Goal: Information Seeking & Learning: Check status

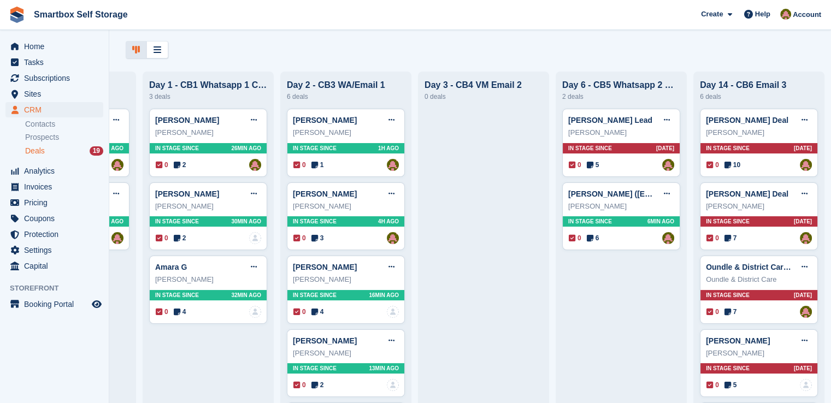
scroll to position [35, 0]
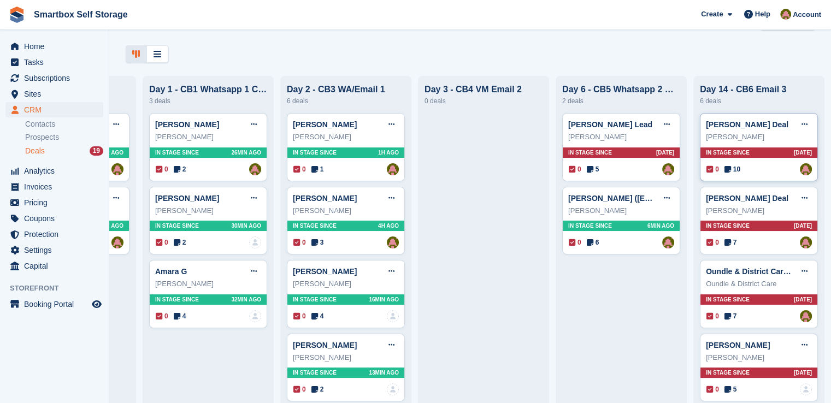
click at [748, 152] on div "In stage since 21D AGO" at bounding box center [758, 152] width 117 height 10
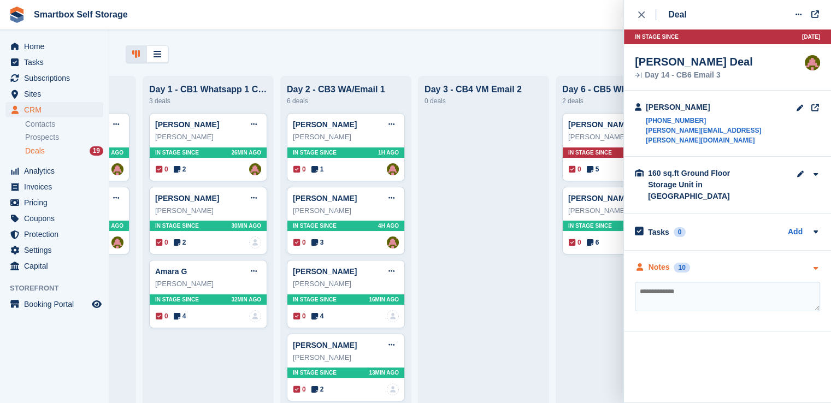
click at [673, 262] on div "Notes 10" at bounding box center [662, 267] width 55 height 11
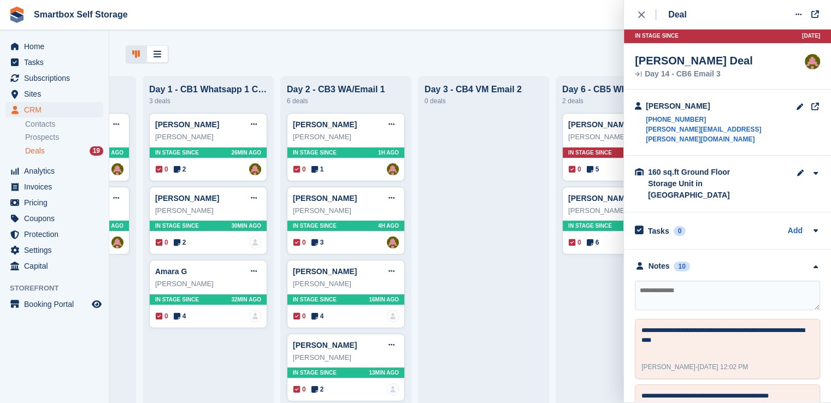
scroll to position [0, 0]
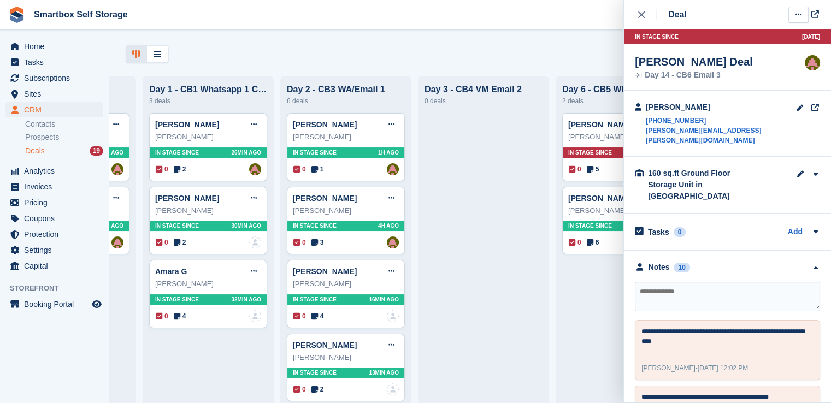
click at [795, 15] on icon at bounding box center [798, 14] width 6 height 7
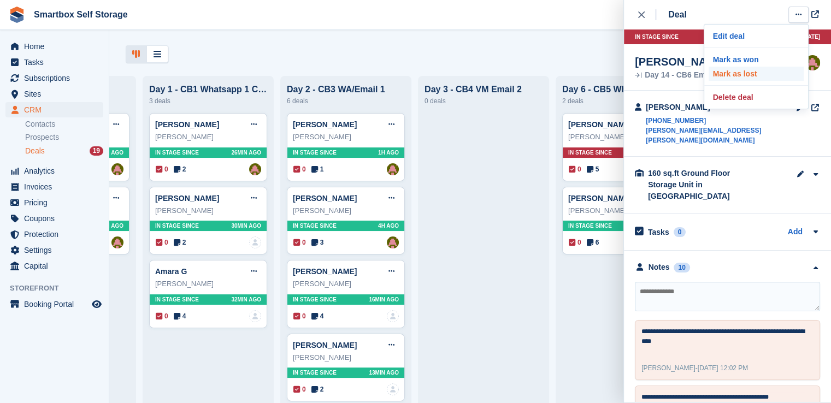
click at [747, 75] on p "Mark as lost" at bounding box center [755, 74] width 95 height 14
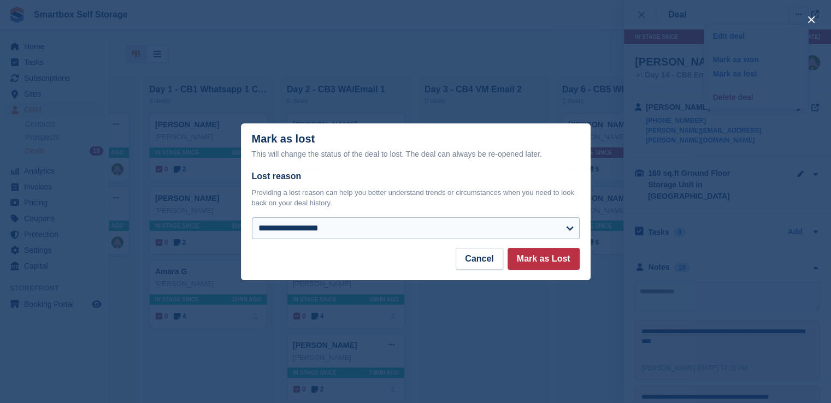
click at [532, 237] on div "**********" at bounding box center [416, 209] width 350 height 78
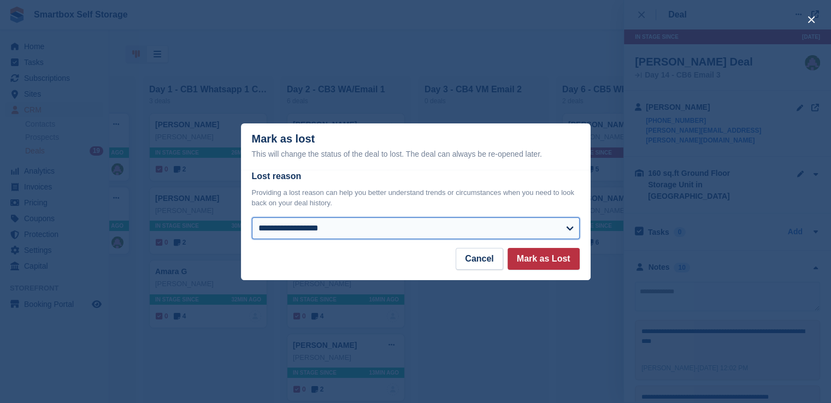
click at [532, 235] on select "**********" at bounding box center [416, 228] width 328 height 22
select select "**********"
click at [252, 218] on select "**********" at bounding box center [416, 228] width 328 height 22
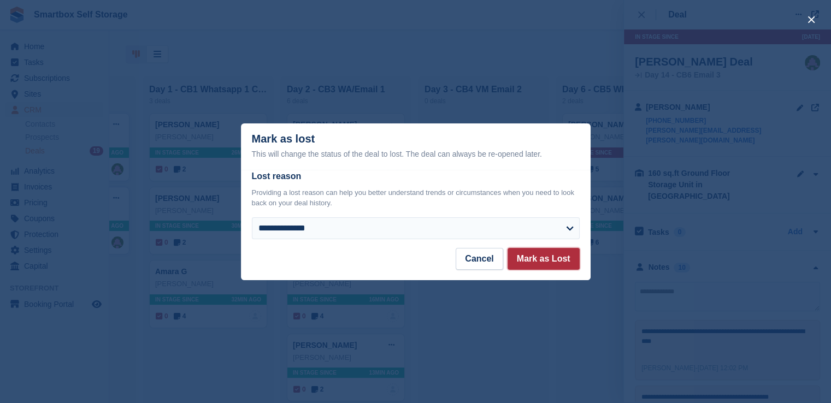
click at [537, 258] on button "Mark as Lost" at bounding box center [543, 259] width 72 height 22
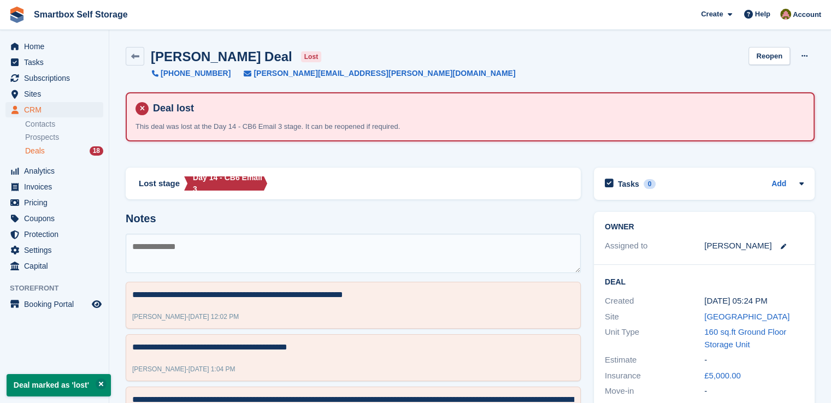
click at [75, 147] on div "Deals 18" at bounding box center [64, 151] width 78 height 10
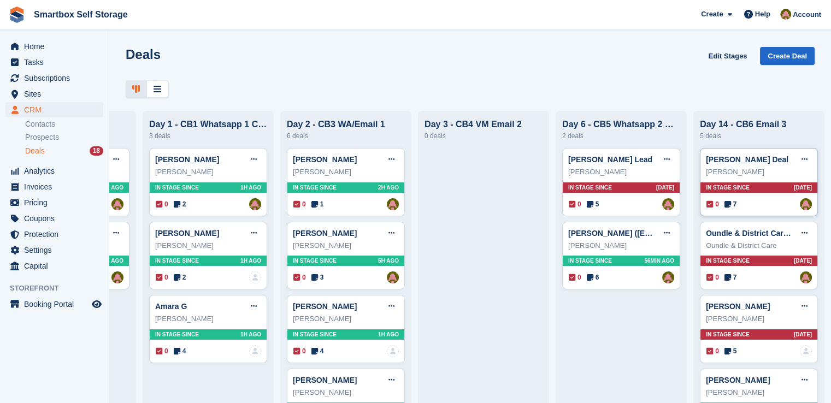
click at [755, 169] on div "Mark Aplin" at bounding box center [759, 172] width 106 height 11
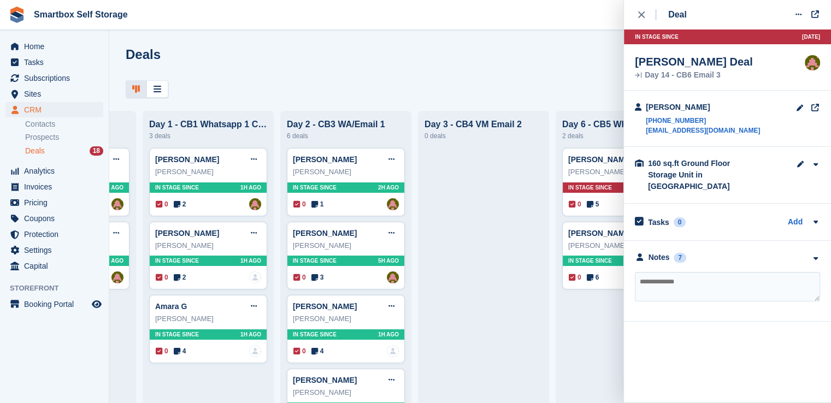
click at [698, 257] on div "**********" at bounding box center [727, 281] width 207 height 81
click at [691, 252] on div "Notes 7" at bounding box center [727, 257] width 185 height 11
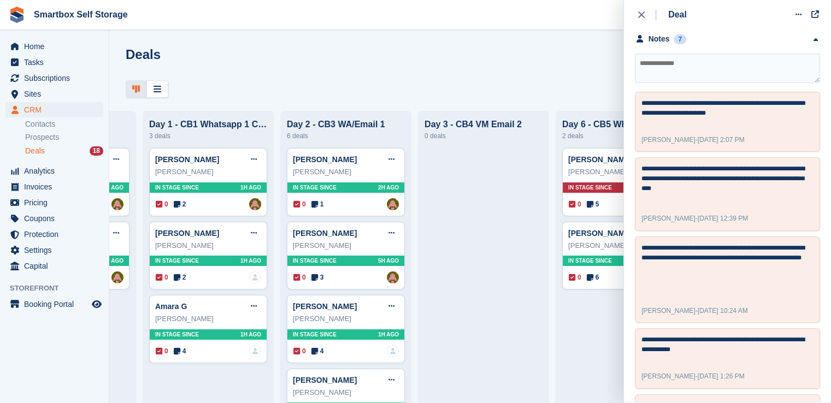
scroll to position [55, 0]
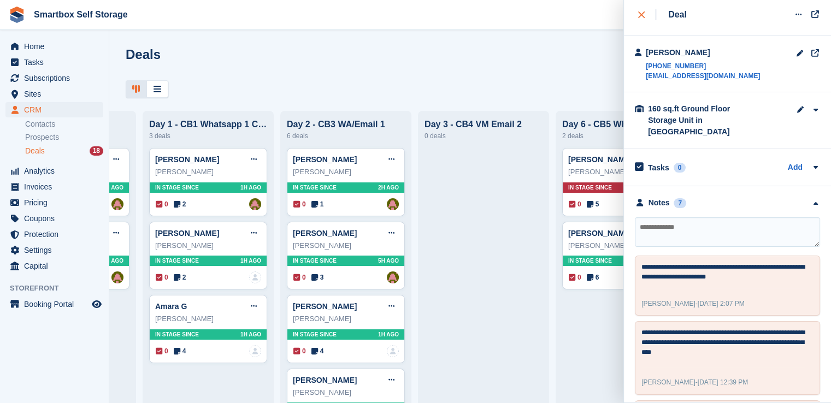
click at [652, 17] on div "close" at bounding box center [647, 14] width 18 height 11
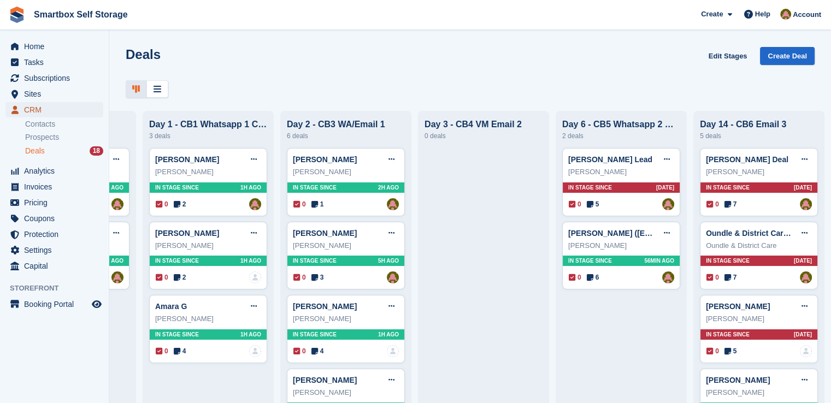
click at [28, 106] on span "CRM" at bounding box center [57, 109] width 66 height 15
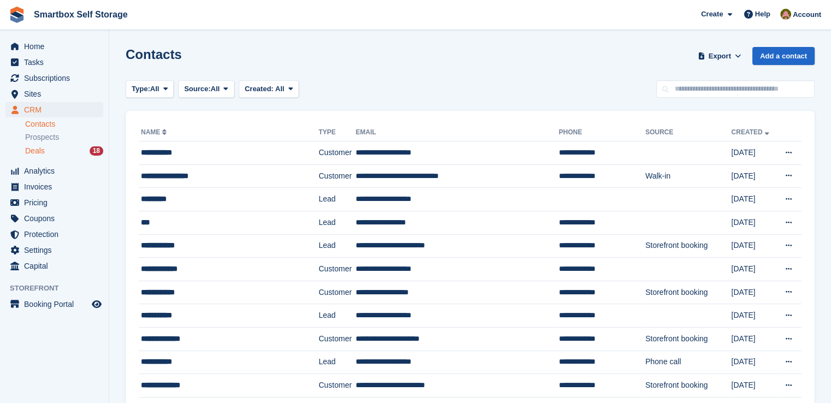
click at [35, 152] on span "Deals" at bounding box center [35, 151] width 20 height 10
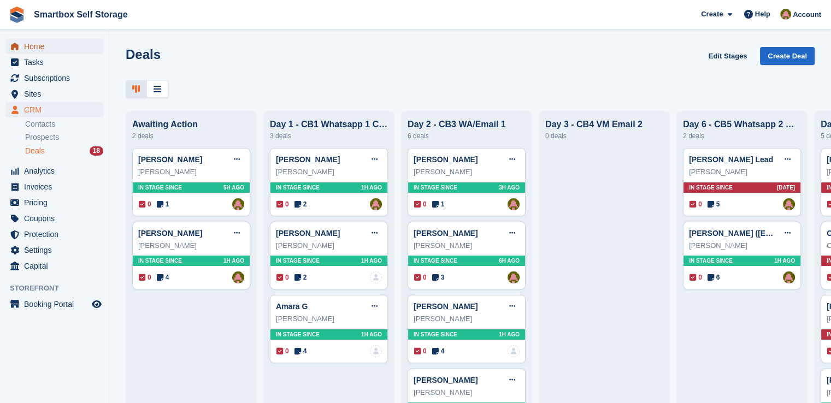
click at [42, 45] on span "Home" at bounding box center [57, 46] width 66 height 15
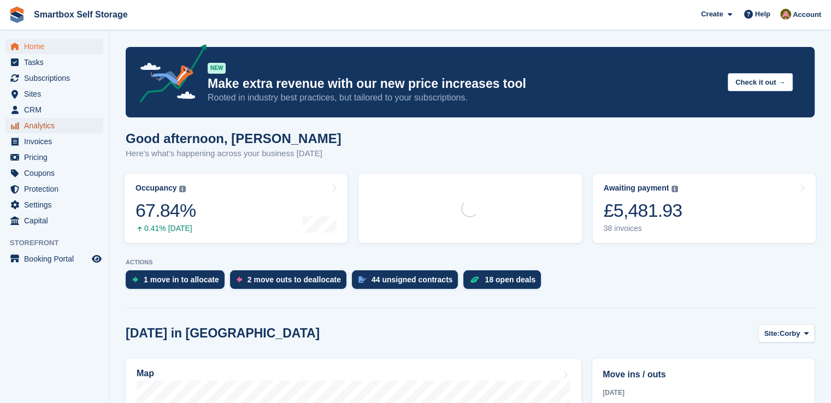
click at [46, 123] on span "Analytics" at bounding box center [57, 125] width 66 height 15
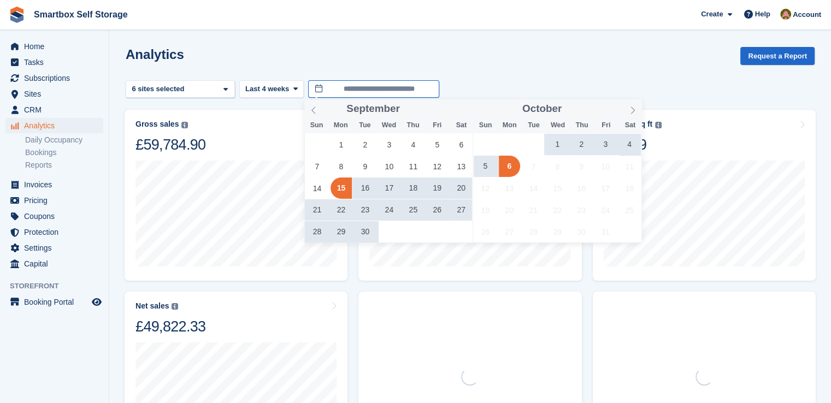
click at [365, 80] on input "**********" at bounding box center [373, 89] width 131 height 18
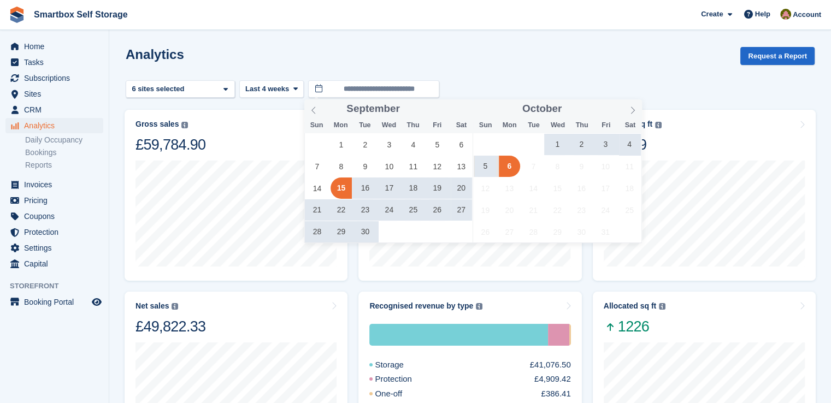
click at [555, 145] on span "1" at bounding box center [557, 144] width 21 height 21
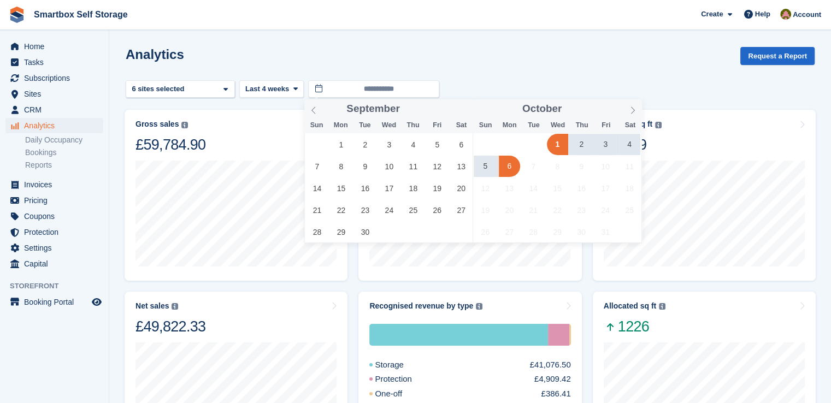
click at [505, 165] on span "6" at bounding box center [509, 166] width 21 height 21
type input "**********"
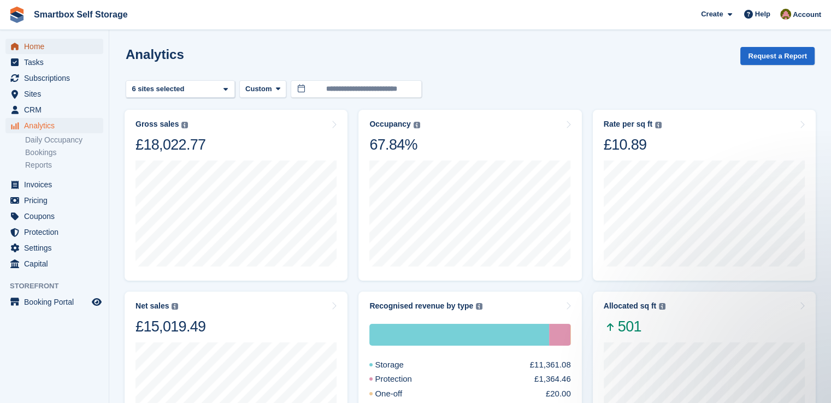
click at [81, 45] on span "Home" at bounding box center [57, 46] width 66 height 15
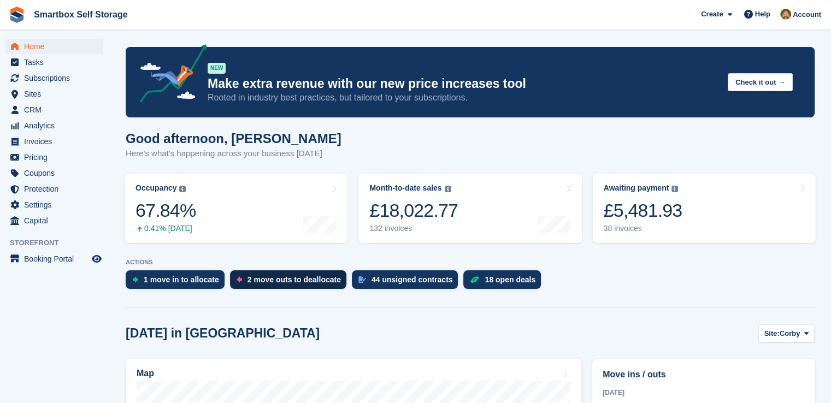
click at [281, 285] on div "2 move outs to deallocate" at bounding box center [288, 279] width 116 height 19
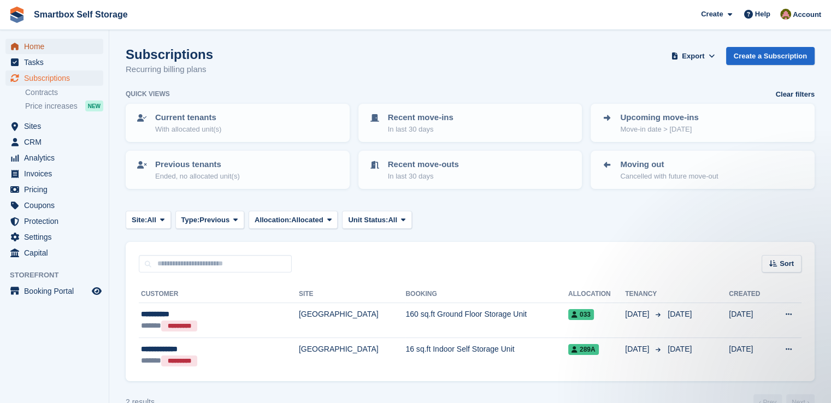
click at [11, 48] on icon "menu" at bounding box center [15, 46] width 8 height 7
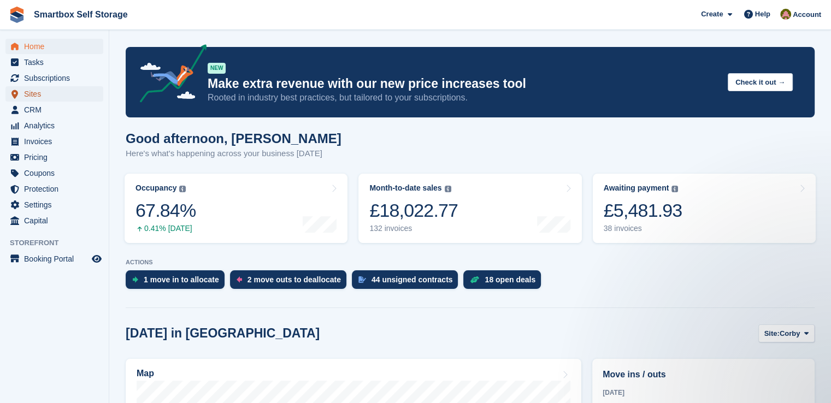
click at [19, 93] on span "menu" at bounding box center [14, 93] width 13 height 13
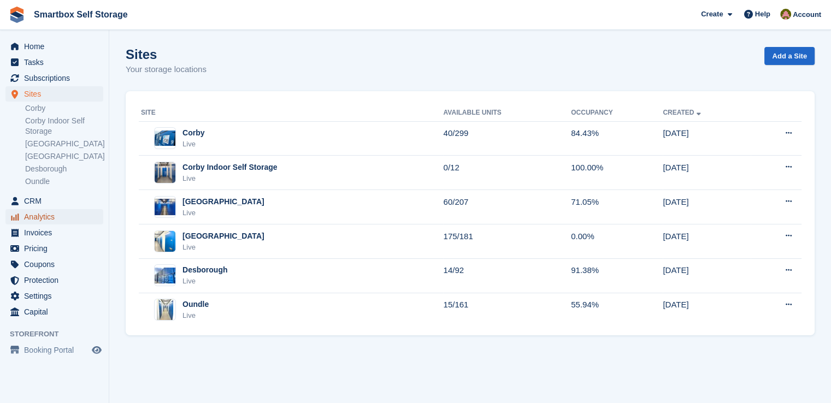
click at [37, 217] on span "Analytics" at bounding box center [57, 216] width 66 height 15
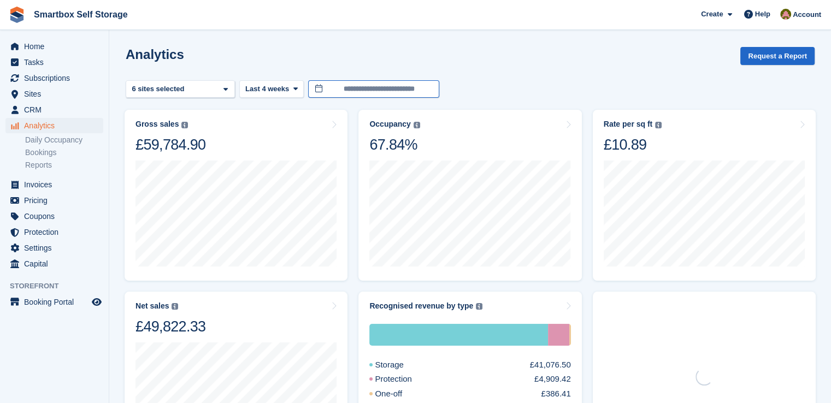
click at [350, 88] on input "**********" at bounding box center [373, 89] width 131 height 18
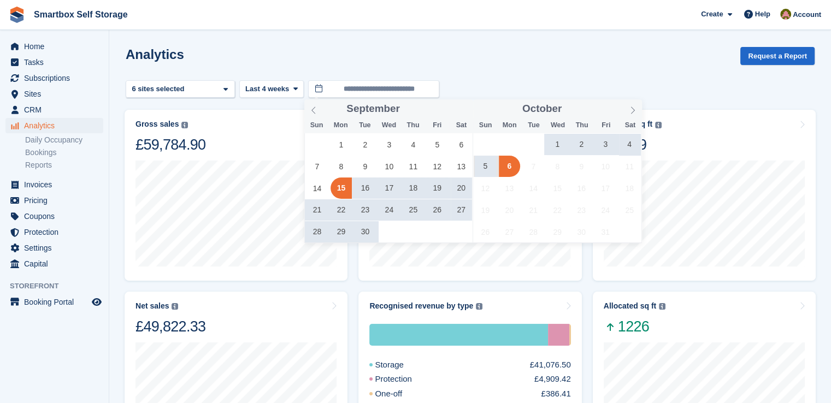
click at [561, 136] on span "1" at bounding box center [557, 144] width 21 height 21
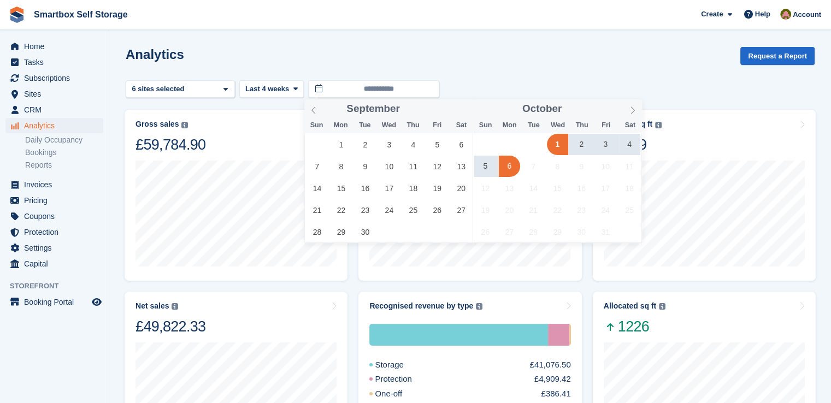
click at [510, 173] on span "6" at bounding box center [509, 166] width 21 height 21
type input "**********"
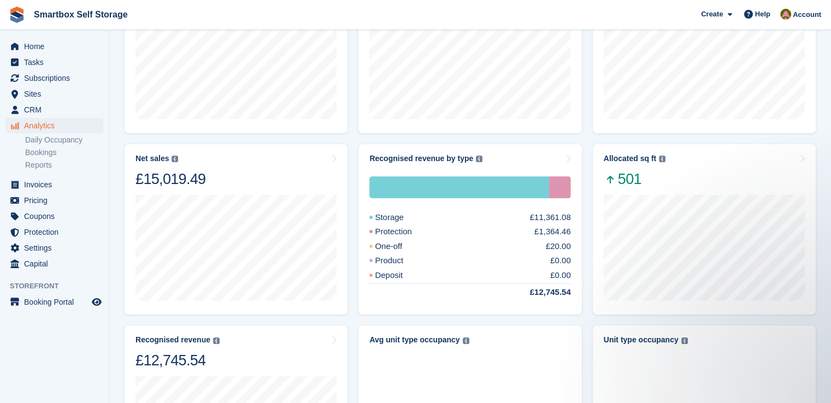
scroll to position [55, 0]
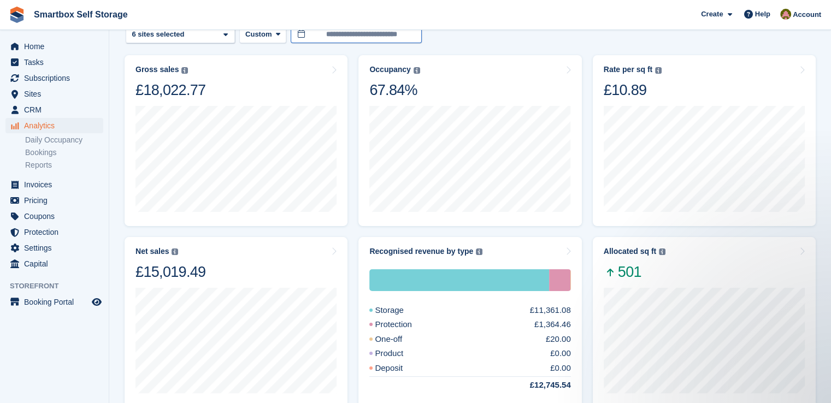
click at [376, 35] on input "**********" at bounding box center [356, 35] width 131 height 18
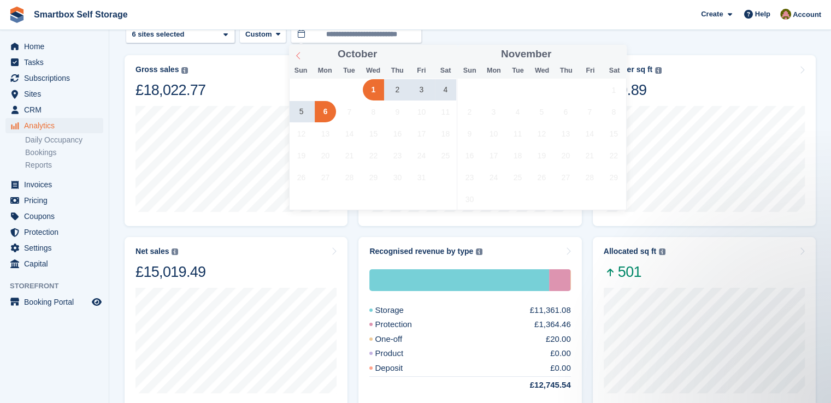
click at [295, 52] on icon at bounding box center [298, 56] width 8 height 8
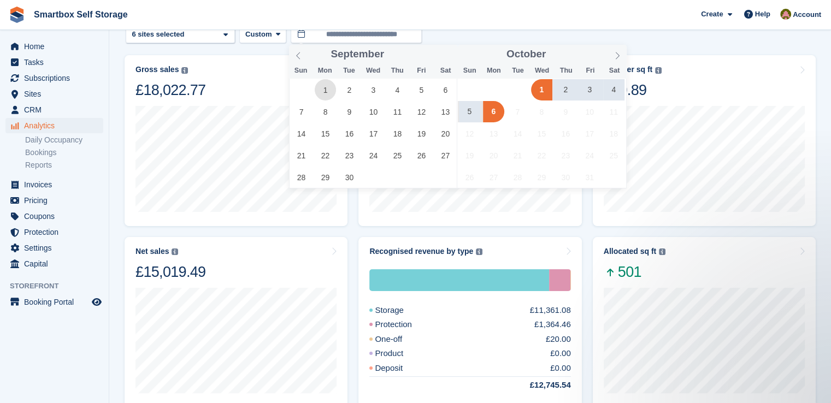
click at [326, 90] on span "1" at bounding box center [325, 89] width 21 height 21
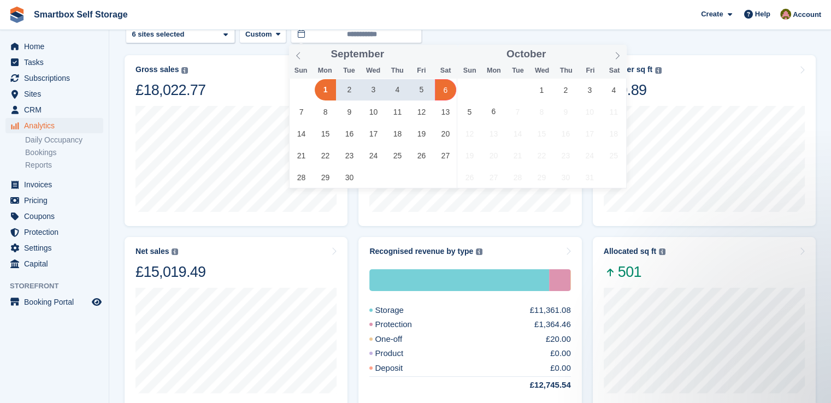
click at [448, 94] on span "6" at bounding box center [445, 89] width 21 height 21
type input "**********"
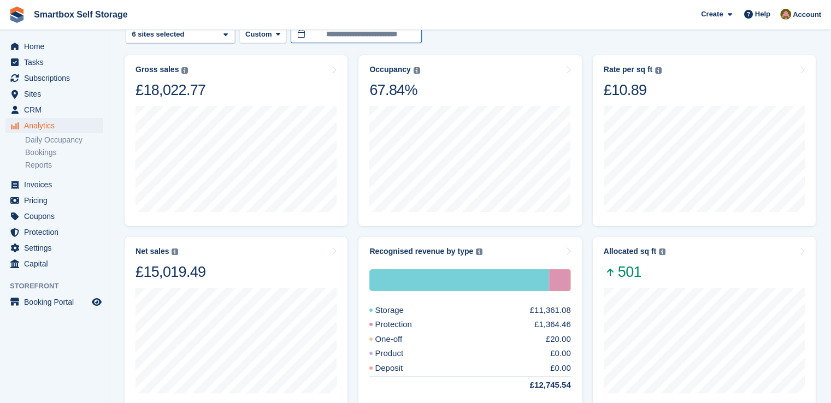
scroll to position [50, 0]
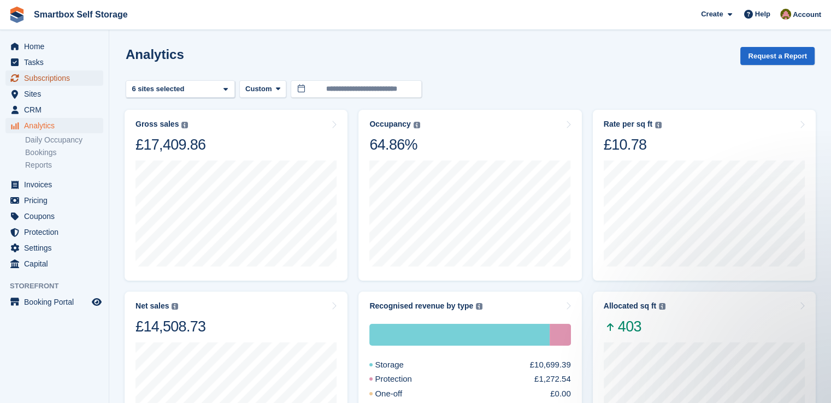
drag, startPoint x: 28, startPoint y: 75, endPoint x: 98, endPoint y: 75, distance: 69.9
click at [28, 75] on span "Subscriptions" at bounding box center [57, 77] width 66 height 15
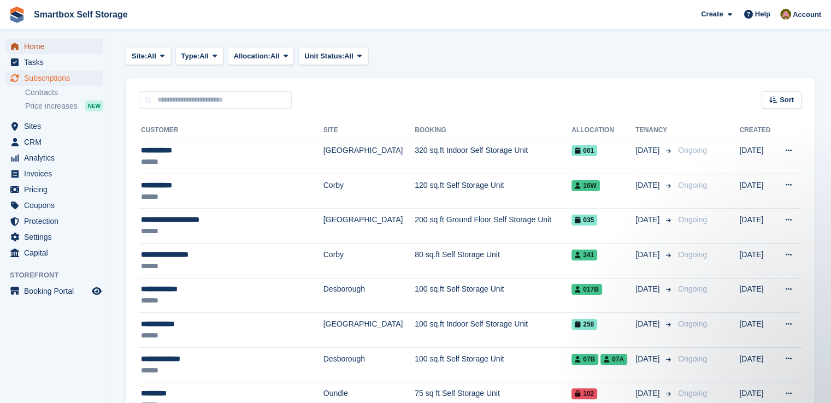
click at [25, 44] on span "Home" at bounding box center [57, 46] width 66 height 15
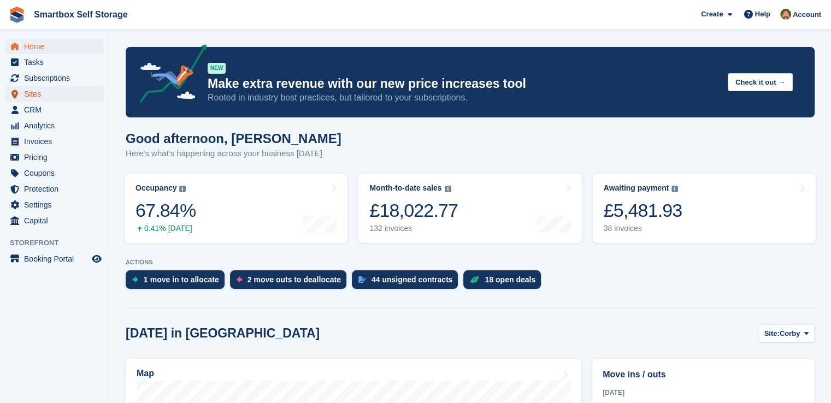
click at [34, 97] on span "Sites" at bounding box center [57, 93] width 66 height 15
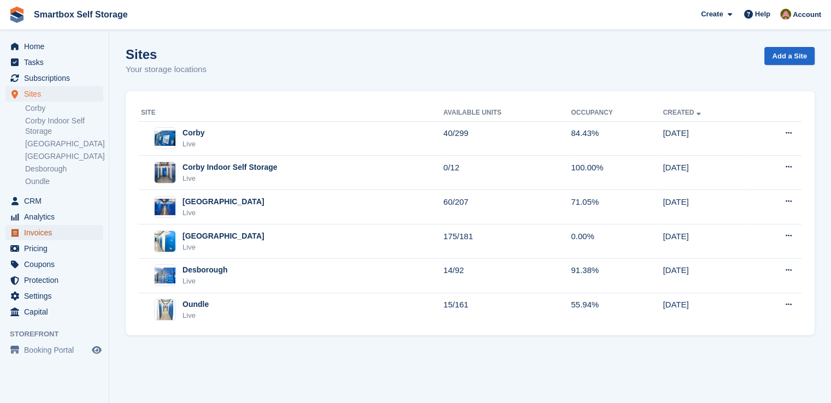
click at [31, 228] on span "Invoices" at bounding box center [57, 232] width 66 height 15
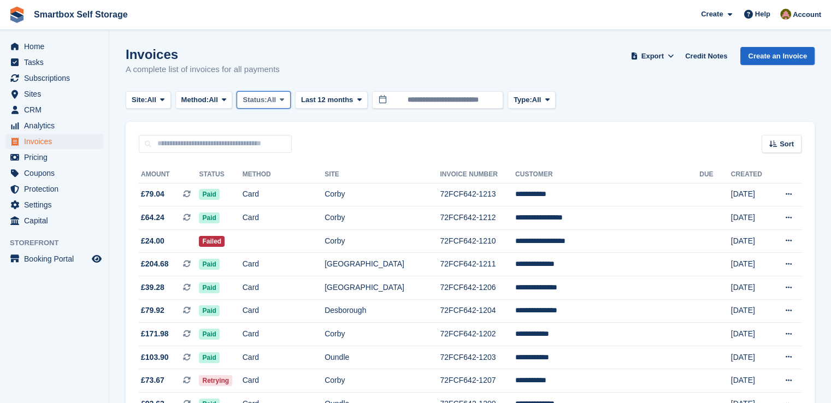
click at [253, 98] on span "Status:" at bounding box center [254, 99] width 24 height 11
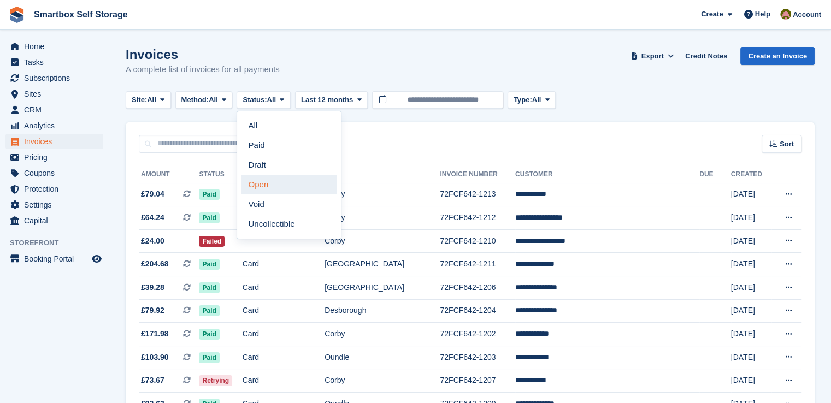
click at [267, 186] on link "Open" at bounding box center [288, 185] width 95 height 20
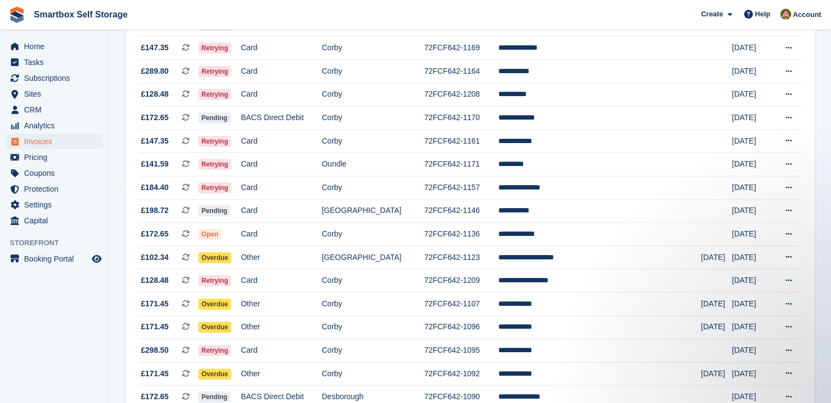
scroll to position [218, 0]
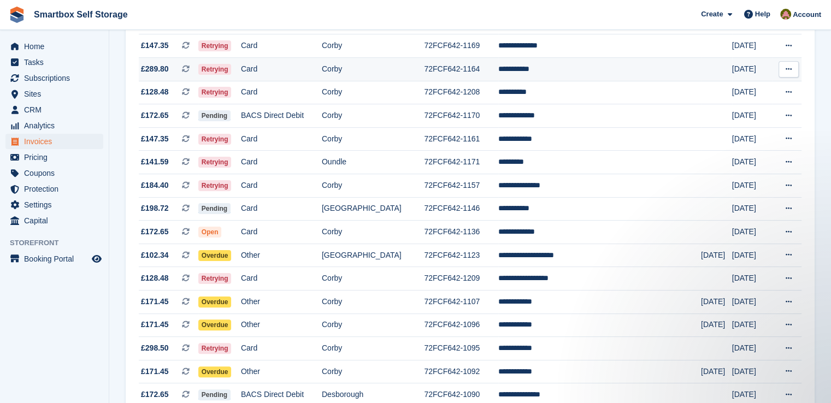
click at [486, 75] on td "72FCF642-1164" at bounding box center [461, 69] width 74 height 23
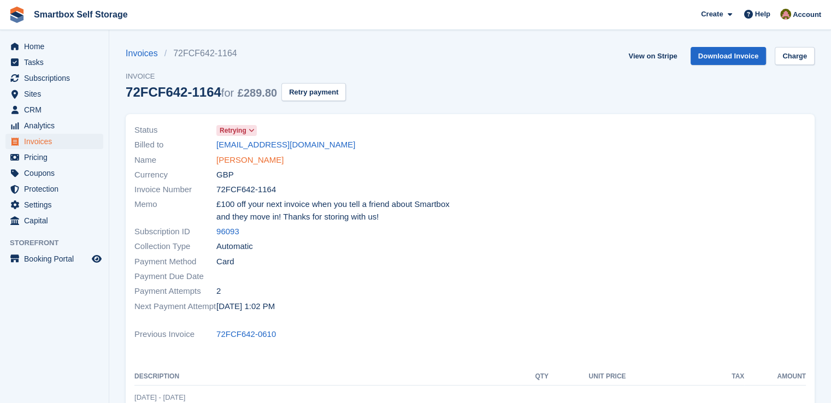
click at [236, 158] on link "[PERSON_NAME]" at bounding box center [249, 160] width 67 height 13
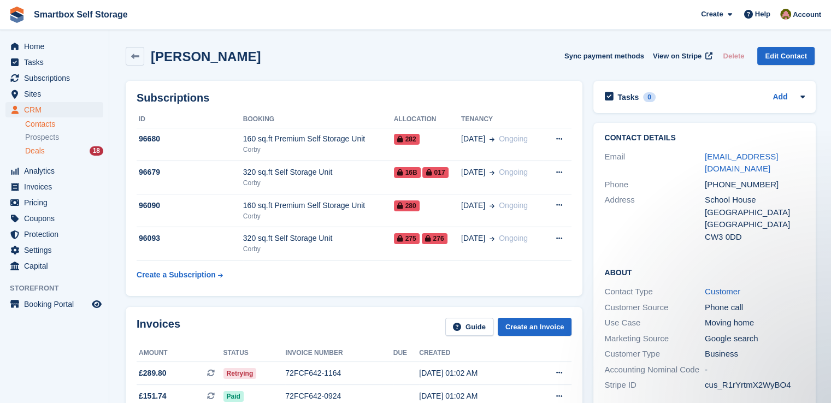
click at [33, 156] on span "Deals" at bounding box center [35, 151] width 20 height 10
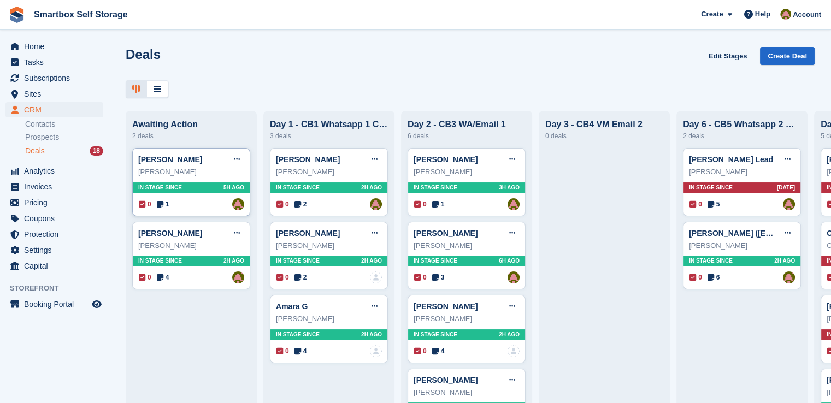
click at [221, 185] on div "In stage since 5H AGO" at bounding box center [191, 187] width 117 height 10
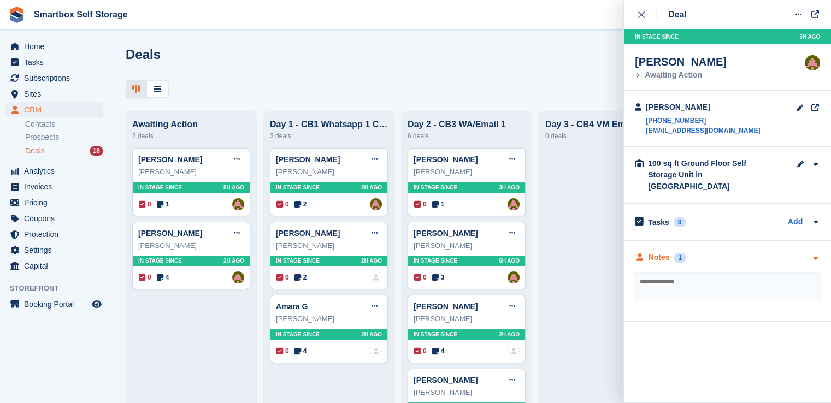
click at [697, 252] on div "Notes 1" at bounding box center [727, 257] width 185 height 11
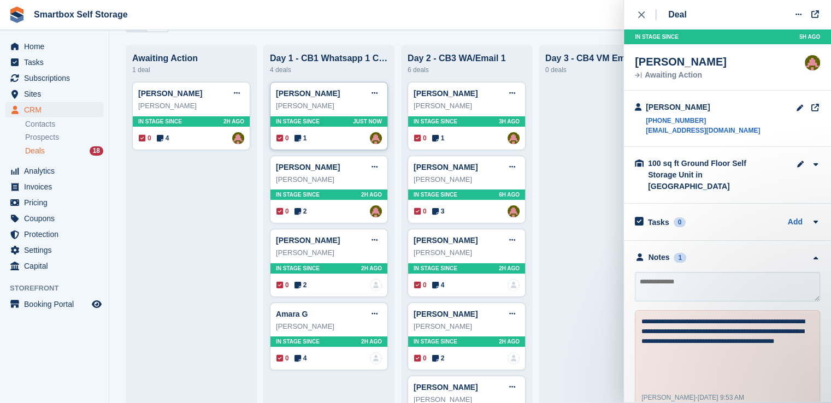
scroll to position [164, 0]
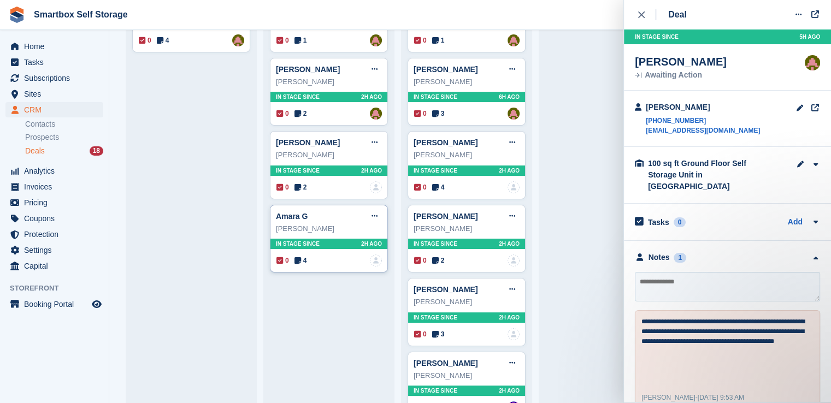
click at [353, 234] on div "[PERSON_NAME]" at bounding box center [329, 228] width 106 height 11
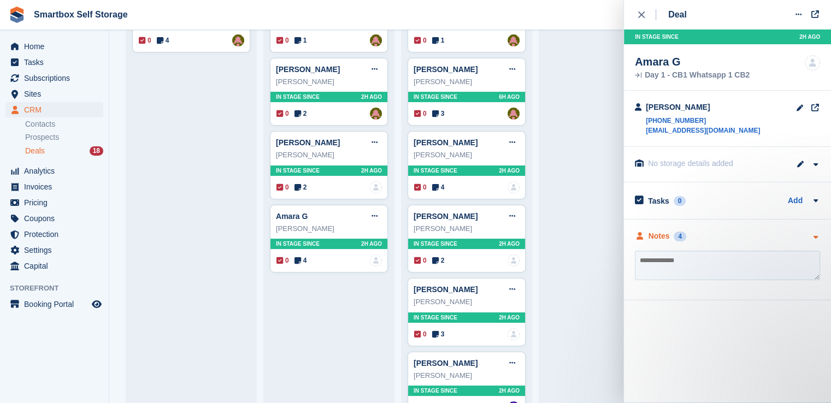
click at [742, 238] on div "Notes 4" at bounding box center [727, 235] width 185 height 11
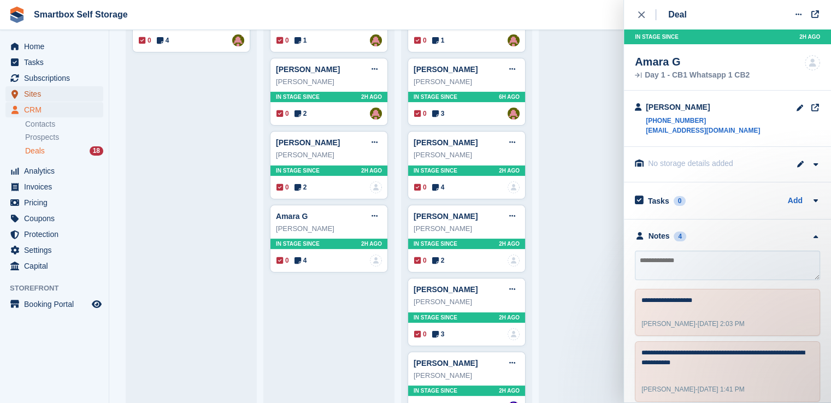
click at [58, 96] on span "Sites" at bounding box center [57, 93] width 66 height 15
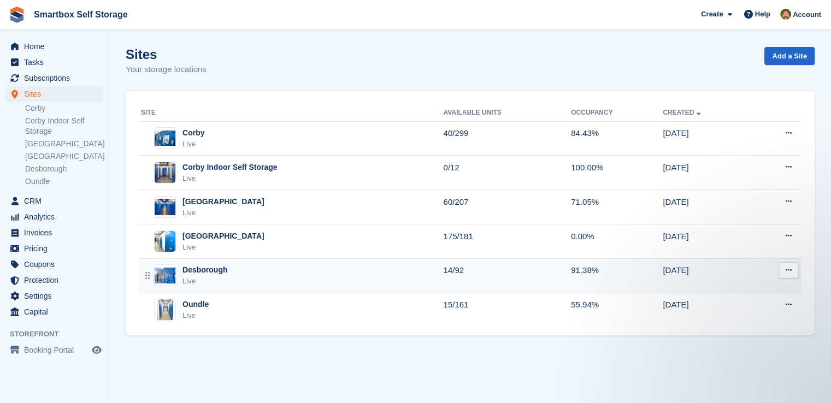
click at [225, 274] on div "Desborough" at bounding box center [204, 269] width 45 height 11
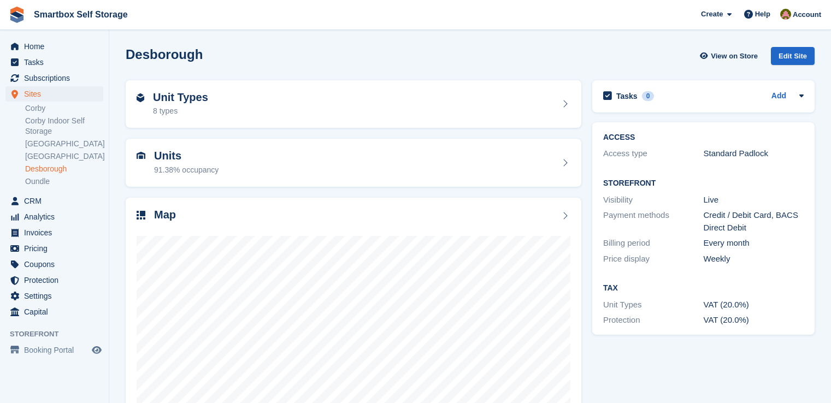
click at [384, 209] on div "Map" at bounding box center [354, 216] width 434 height 15
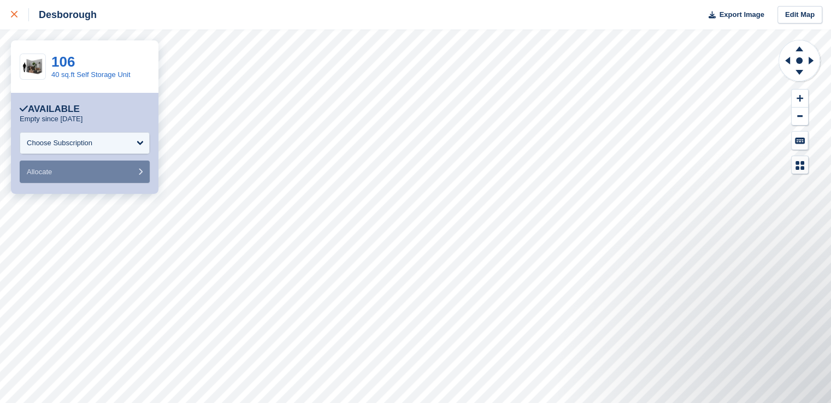
click at [23, 17] on div at bounding box center [20, 14] width 18 height 13
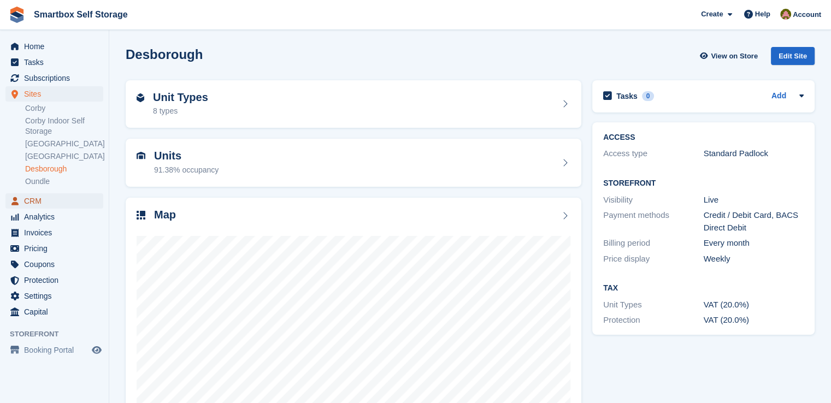
click at [40, 203] on span "CRM" at bounding box center [57, 200] width 66 height 15
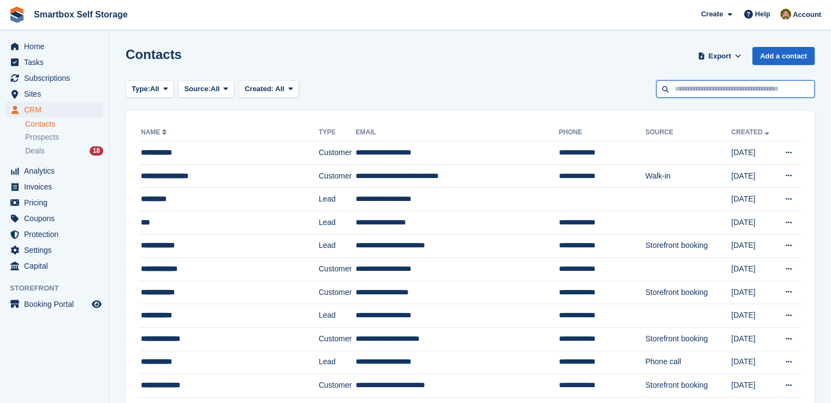
click at [722, 97] on input "text" at bounding box center [735, 89] width 158 height 18
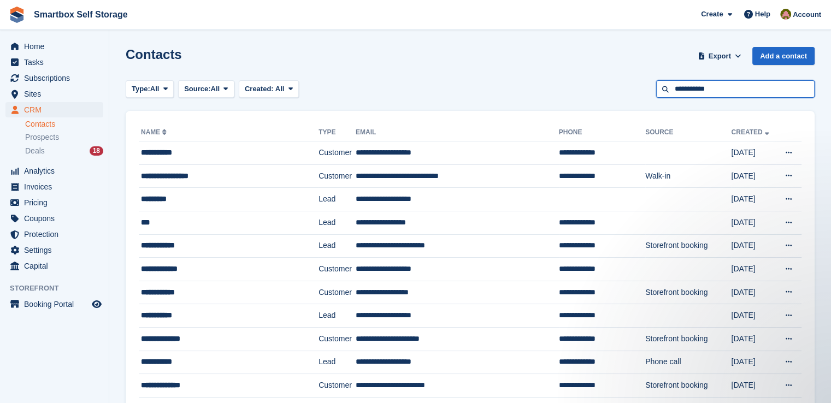
type input "**********"
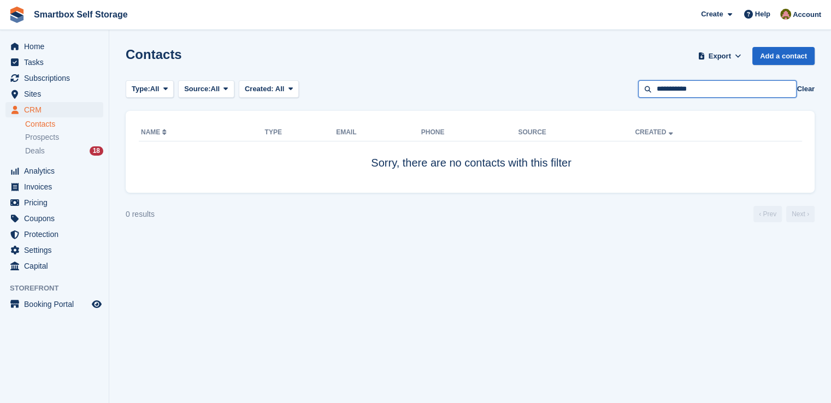
drag, startPoint x: 664, startPoint y: 92, endPoint x: 632, endPoint y: 97, distance: 32.5
click at [632, 97] on div "Type: All All Lead Customer Source: All All Storefront Backoffice Pre-Opening i…" at bounding box center [470, 89] width 689 height 18
type input "**********"
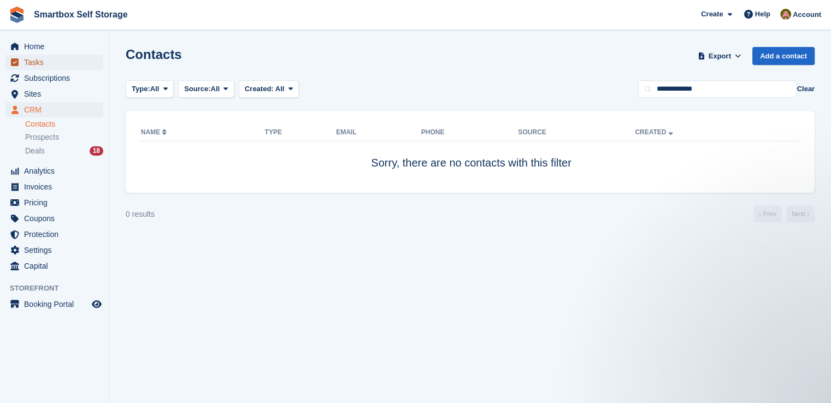
click at [78, 55] on span "Tasks" at bounding box center [57, 62] width 66 height 15
